Goal: Find specific page/section: Find specific page/section

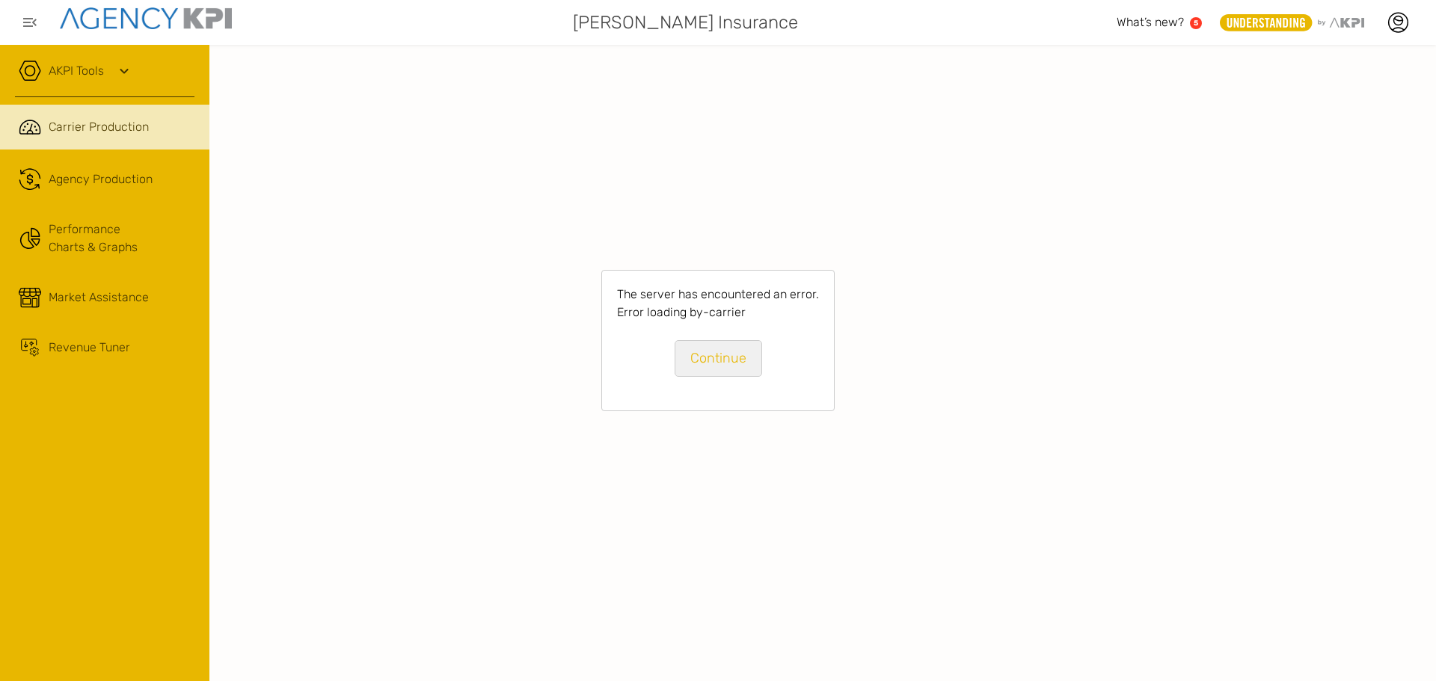
click at [726, 374] on link "Continue" at bounding box center [719, 358] width 88 height 37
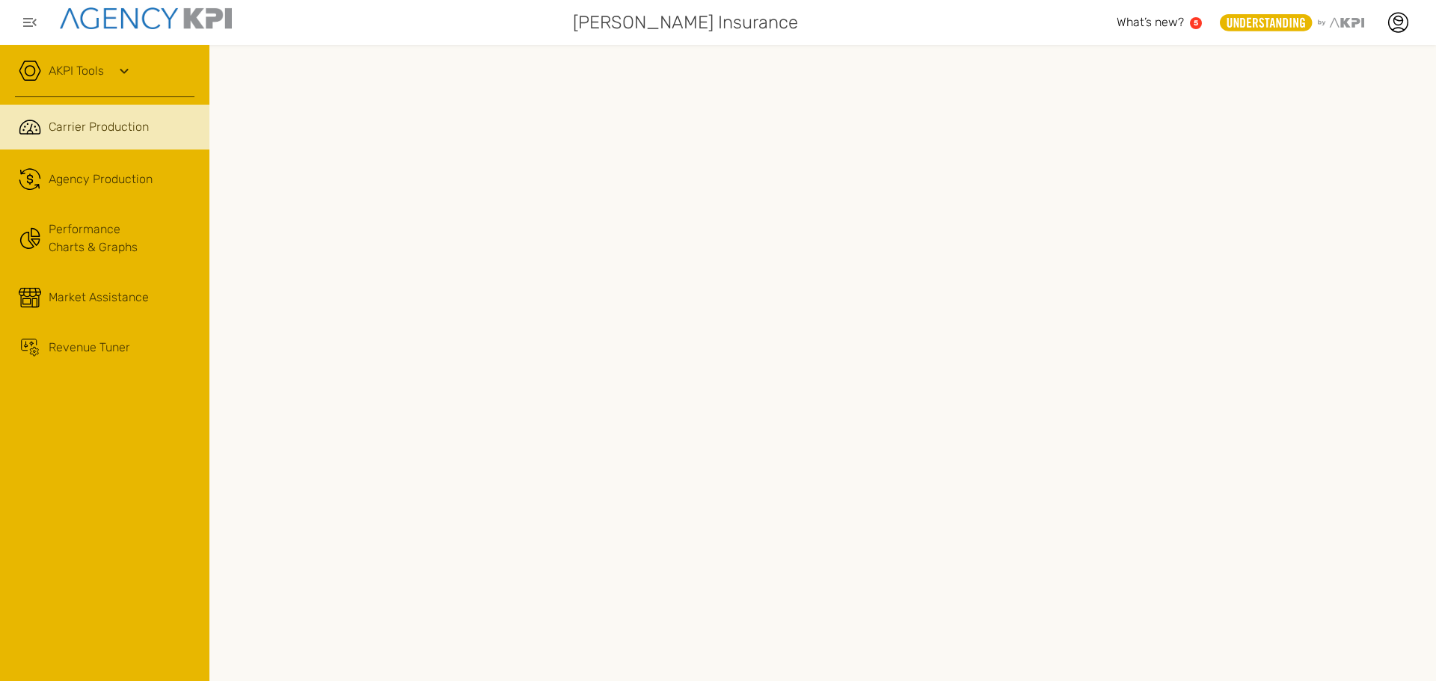
click at [55, 121] on span "Carrier Production" at bounding box center [99, 127] width 100 height 18
